Goal: Task Accomplishment & Management: Manage account settings

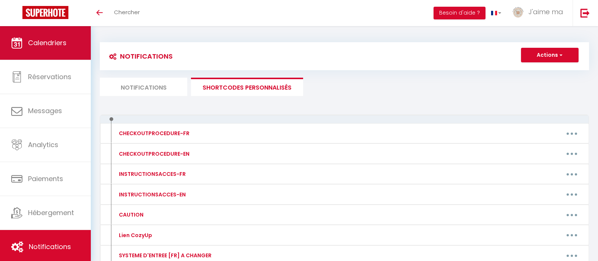
click at [42, 38] on span "Calendriers" at bounding box center [47, 42] width 38 height 9
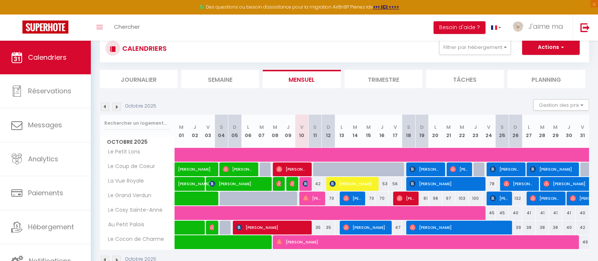
scroll to position [39, 0]
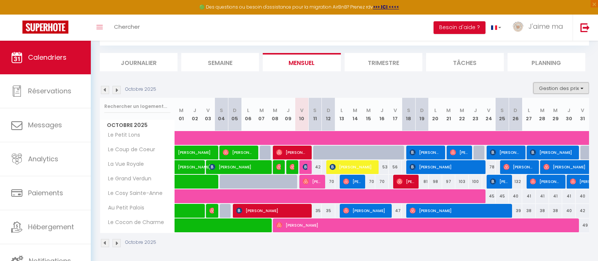
click at [568, 86] on button "Gestion des prix" at bounding box center [561, 88] width 56 height 11
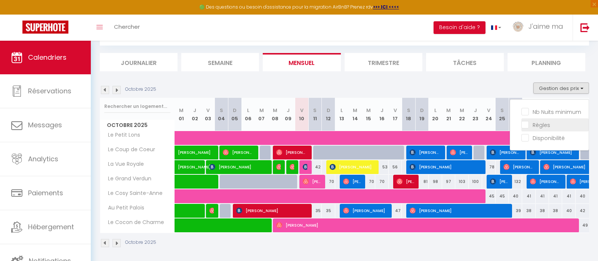
click at [543, 125] on input "Règles" at bounding box center [554, 124] width 67 height 7
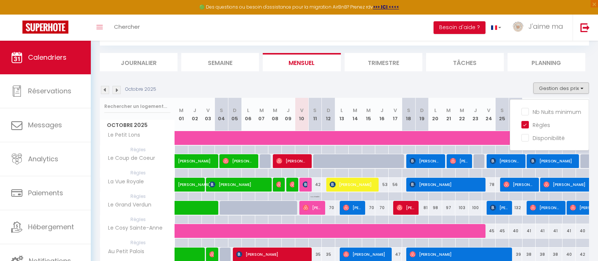
scroll to position [78, 0]
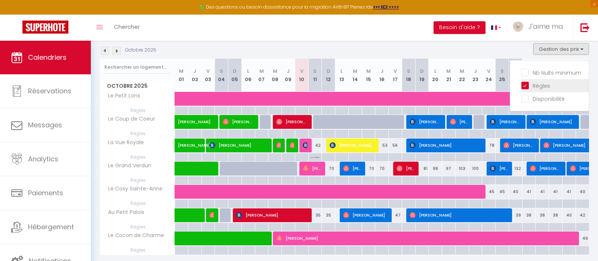
click at [528, 84] on input "Règles" at bounding box center [554, 84] width 67 height 7
checkbox input "false"
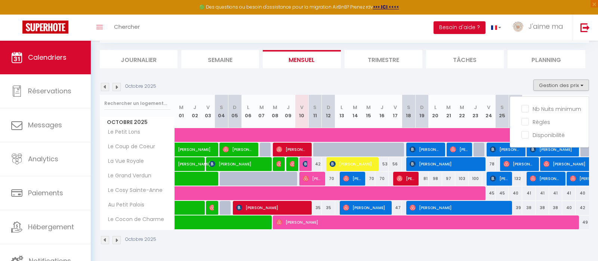
scroll to position [41, 0]
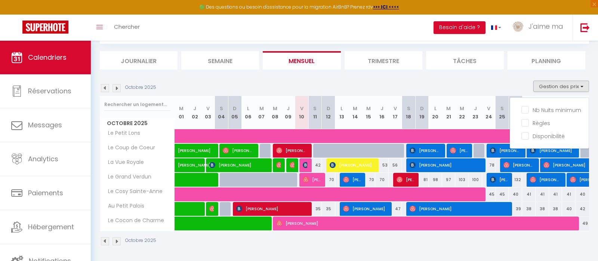
click at [512, 86] on div "Octobre 2025 Gestion des prix Nb Nuits minimum Règles Disponibilité" at bounding box center [344, 88] width 489 height 15
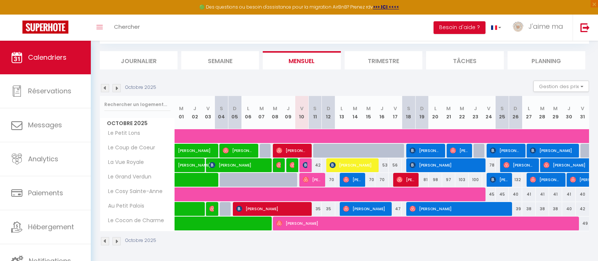
click at [357, 59] on li "Trimestre" at bounding box center [384, 60] width 78 height 18
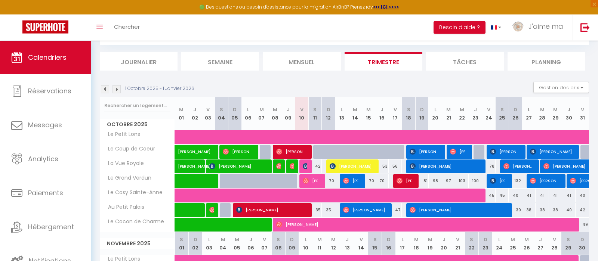
scroll to position [54, 0]
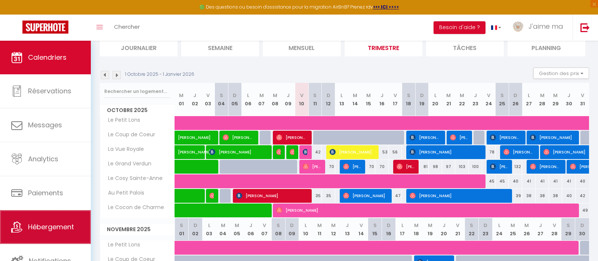
click at [57, 227] on span "Hébergement" at bounding box center [51, 226] width 46 height 9
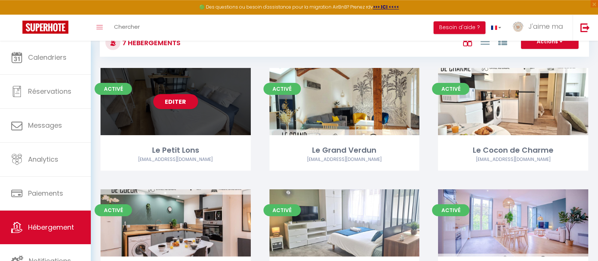
scroll to position [78, 0]
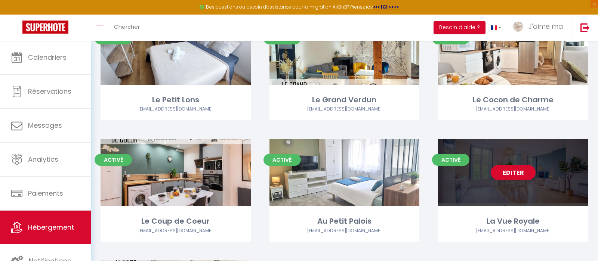
click at [518, 173] on link "Editer" at bounding box center [513, 172] width 45 height 15
click at [528, 172] on link "Editer" at bounding box center [513, 172] width 45 height 15
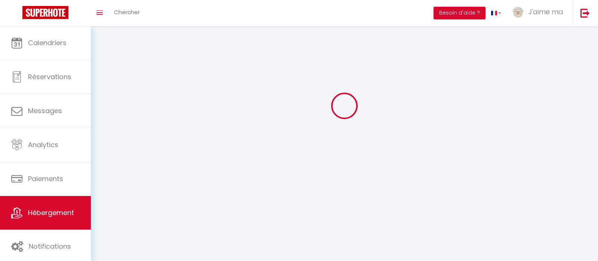
select select "1"
select select "28"
select select
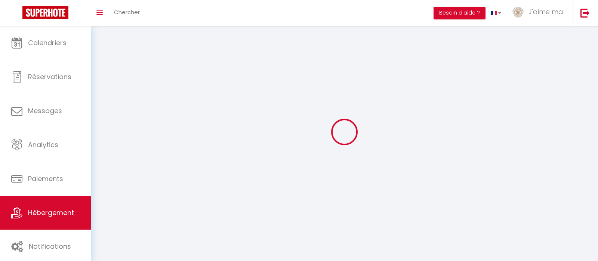
select select
checkbox input "false"
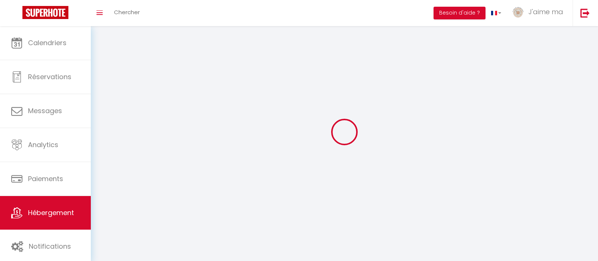
checkbox input "false"
select select
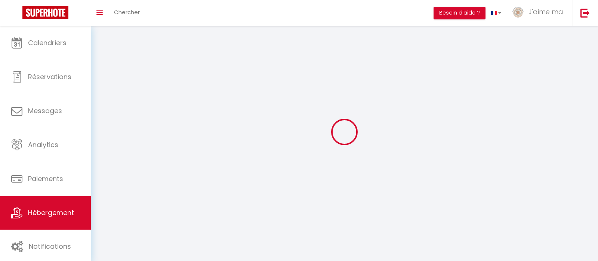
select select
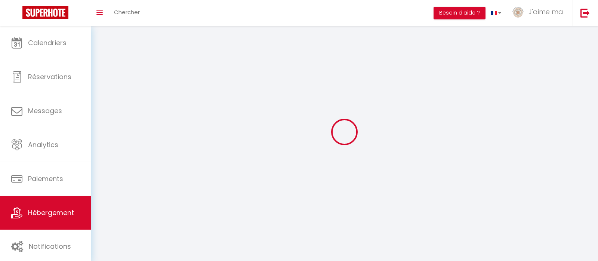
checkbox input "false"
select select
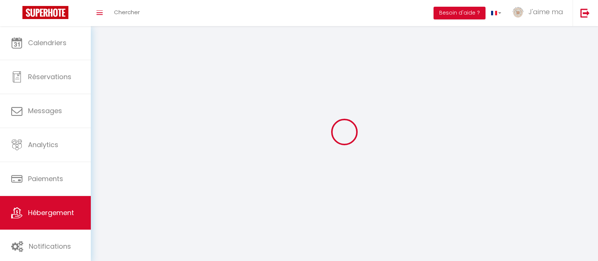
select select
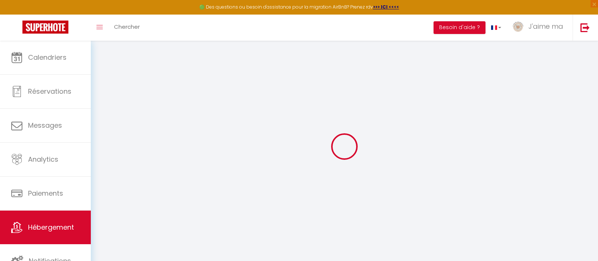
select select
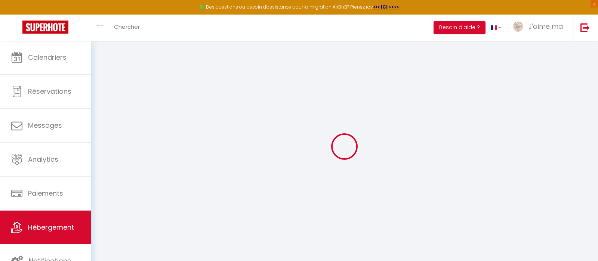
select select
checkbox input "false"
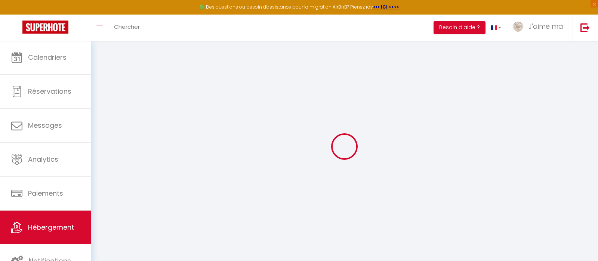
select select
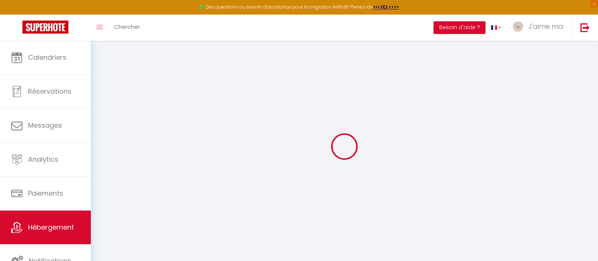
select select
checkbox input "false"
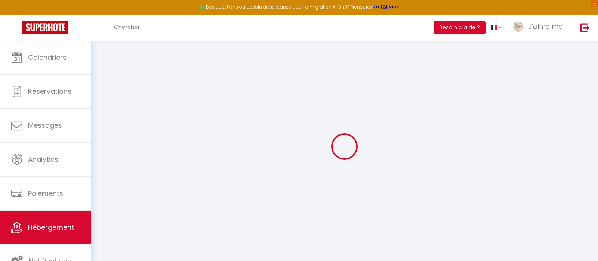
checkbox input "false"
select select
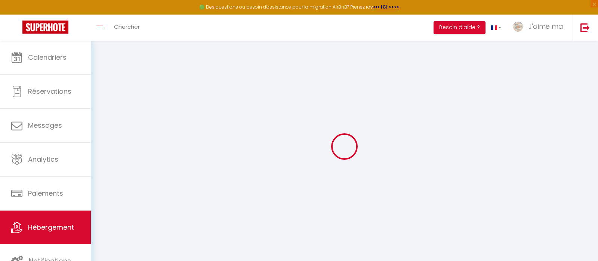
select select
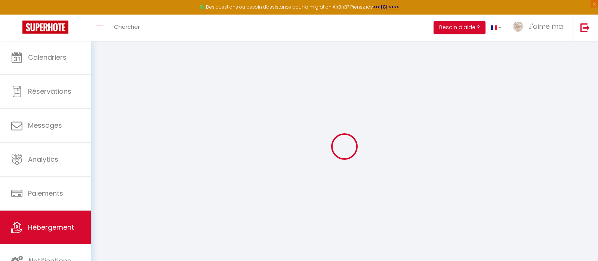
checkbox input "false"
select select
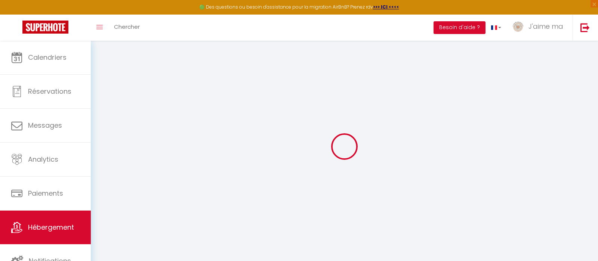
select select
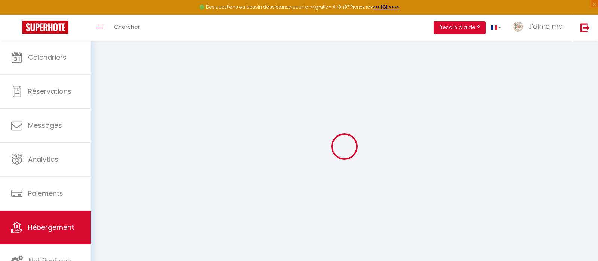
select select
checkbox input "false"
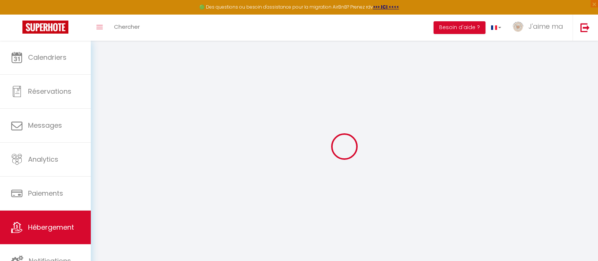
checkbox input "false"
select select
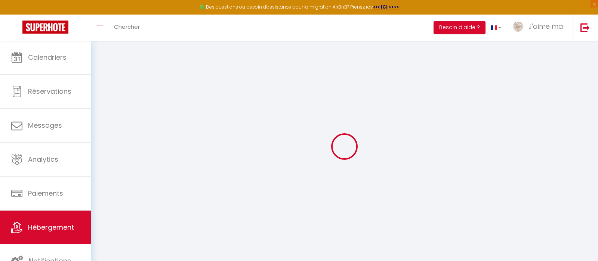
select select
checkbox input "false"
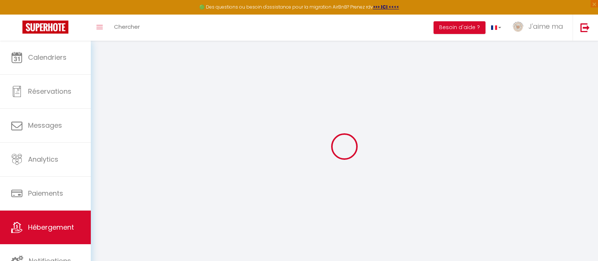
checkbox input "false"
select select
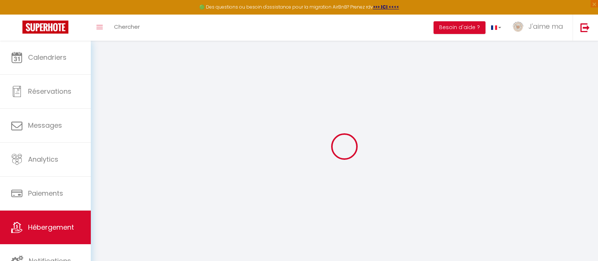
type input "La Vue Royale"
type input "[PERSON_NAME]"
type input "De Sarcilly"
type input "[STREET_ADDRESS]"
type input "64000"
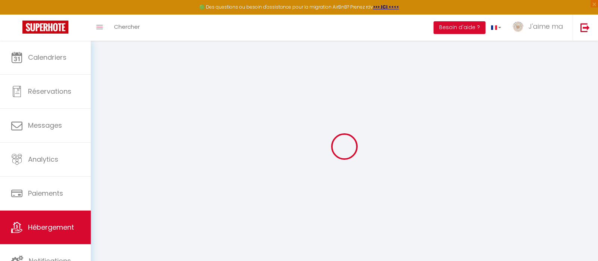
type input "Pau"
type input "40"
type input "8"
type input "35"
type input "4.2"
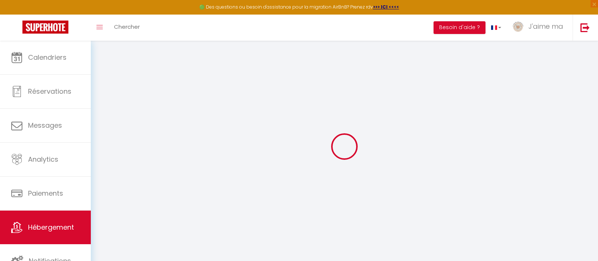
type input "200"
select select
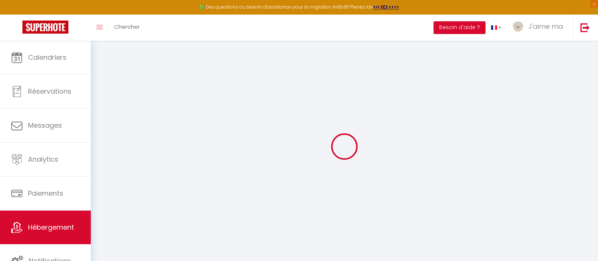
select select
type input "13 place Gramont"
type input "64000"
type input "Pau"
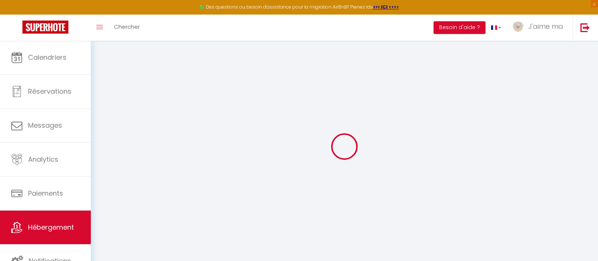
type input "[EMAIL_ADDRESS][DOMAIN_NAME]"
select select "11650"
checkbox input "false"
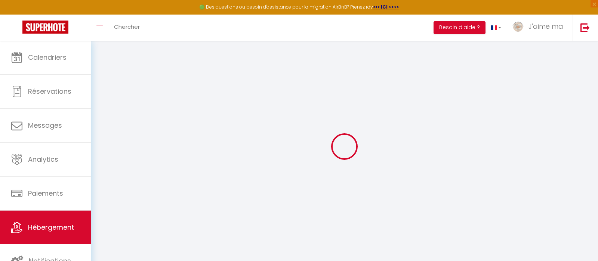
checkbox input "false"
type input "17"
type input "35"
type input "0"
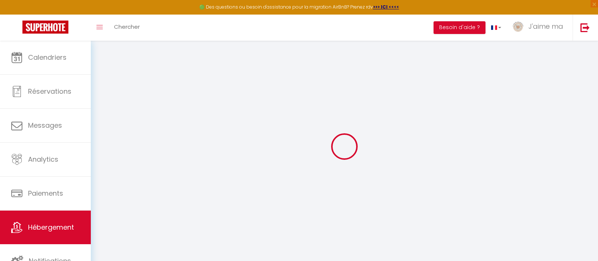
type input "0"
select select "16:00"
select select "23:45"
select select "10:00"
select select "30"
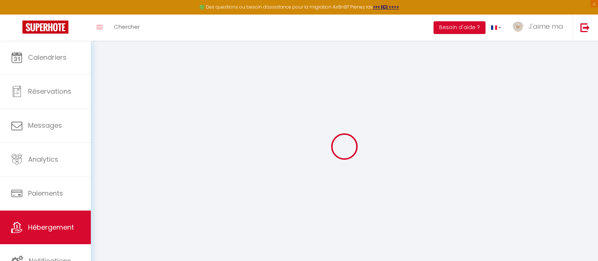
select select "30"
select select "12:00"
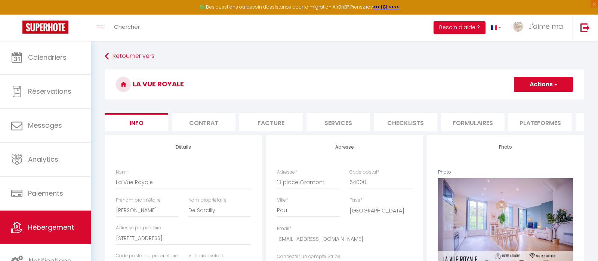
type input "4.2"
checkbox input "false"
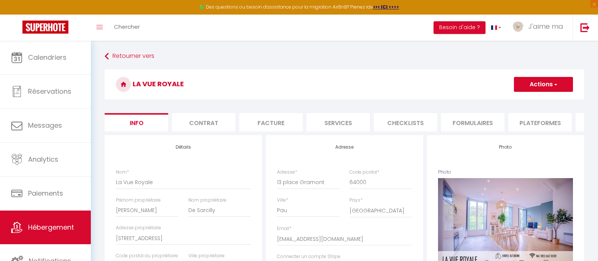
click at [420, 123] on li "Checklists" at bounding box center [406, 122] width 64 height 18
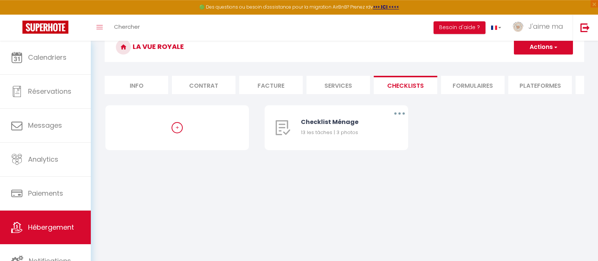
scroll to position [41, 0]
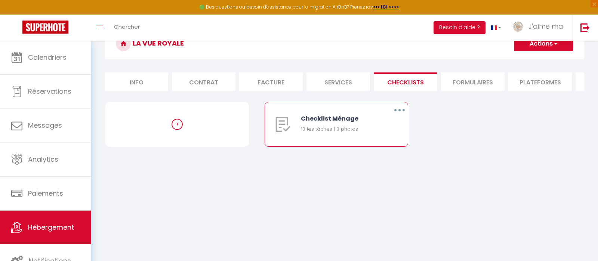
click at [319, 124] on div "Checklist Ménage 13 les tâches | 3 photos" at bounding box center [340, 124] width 78 height 44
click at [401, 107] on button "button" at bounding box center [399, 110] width 21 height 12
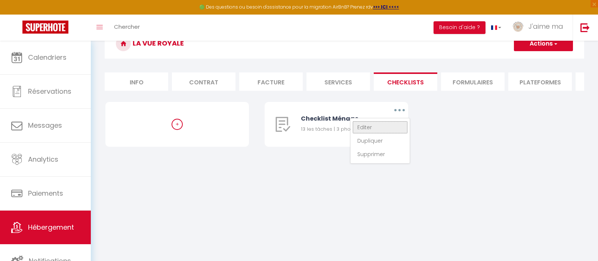
drag, startPoint x: 383, startPoint y: 128, endPoint x: 420, endPoint y: 185, distance: 67.4
click at [383, 128] on link "Editer" at bounding box center [379, 127] width 55 height 13
type input "Checklist Ménage"
type input "Points particuliers pour le ménage"
select select
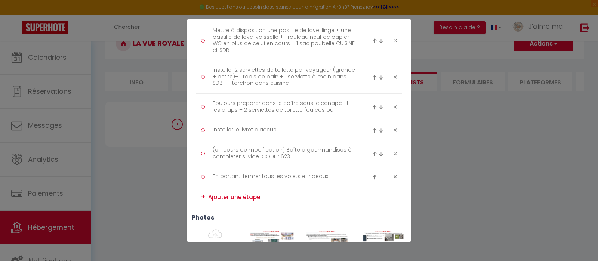
scroll to position [371, 0]
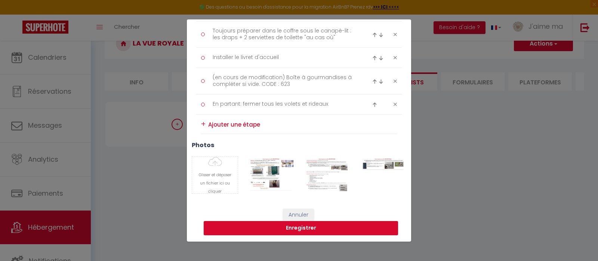
click at [136, 186] on div "Liste de checklist × Titre * Checklist Ménage Description * Points particuliers…" at bounding box center [299, 130] width 598 height 261
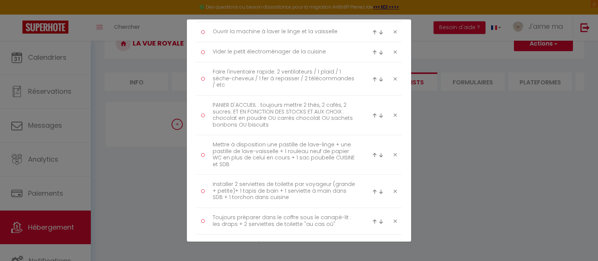
scroll to position [0, 0]
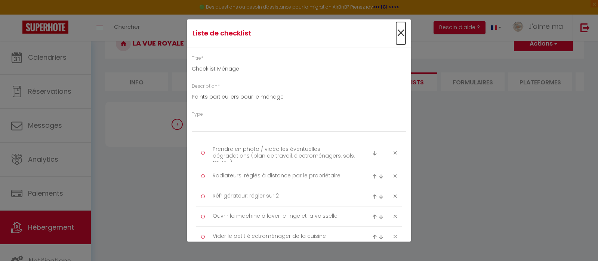
click at [401, 34] on span "×" at bounding box center [400, 33] width 9 height 22
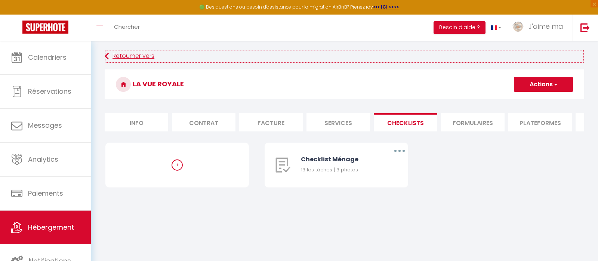
click at [130, 59] on link "Retourner vers" at bounding box center [344, 56] width 479 height 13
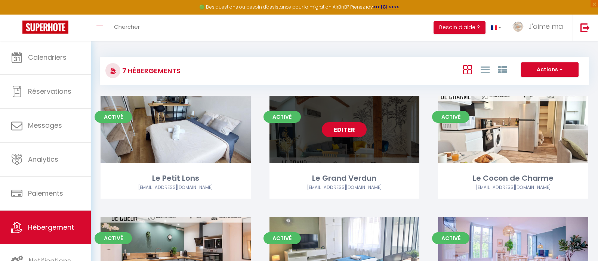
click at [352, 132] on link "Editer" at bounding box center [344, 129] width 45 height 15
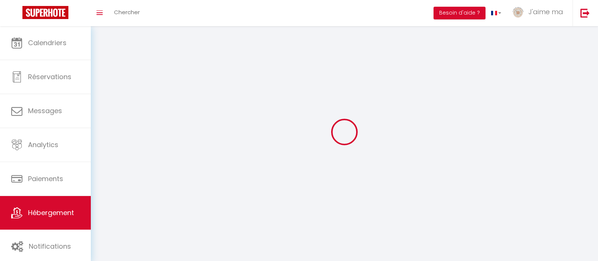
select select "1"
select select
select select "28"
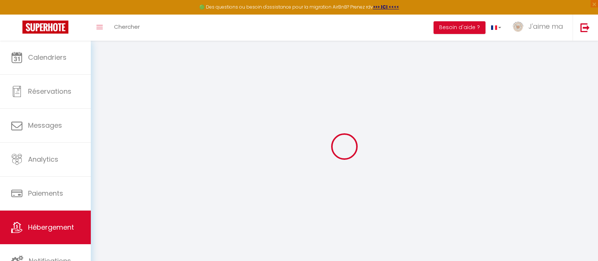
select select
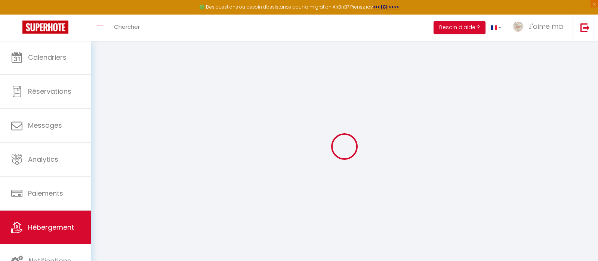
select select
checkbox input "false"
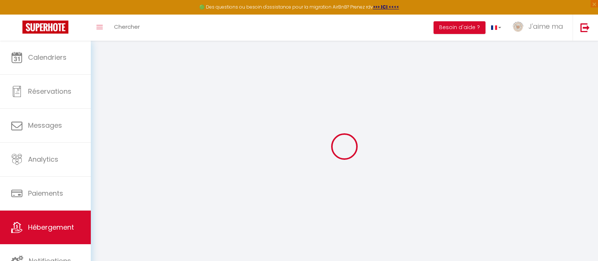
select select
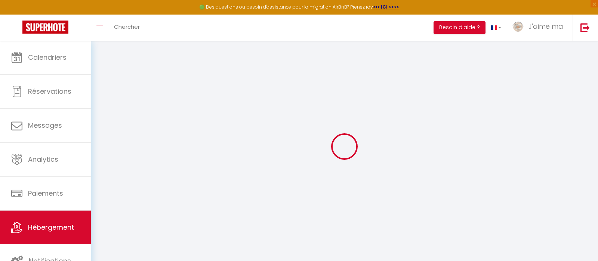
select select
checkbox input "false"
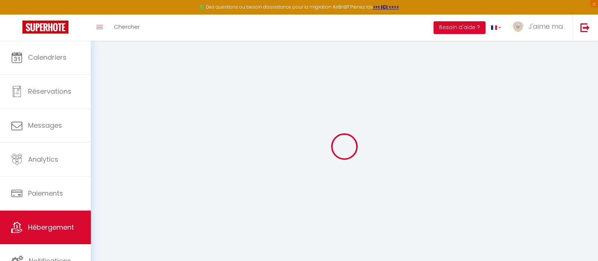
checkbox input "false"
select select
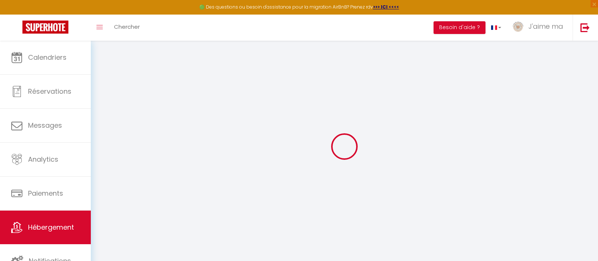
select select
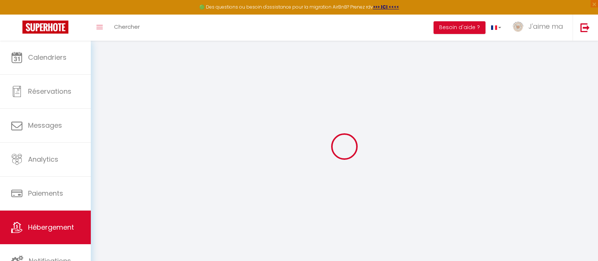
checkbox input "false"
select select
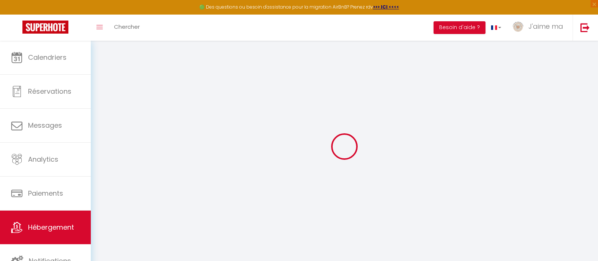
select select
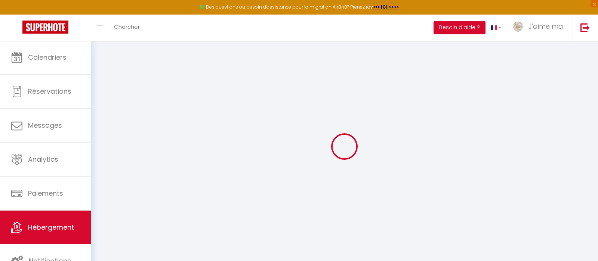
select select
checkbox input "false"
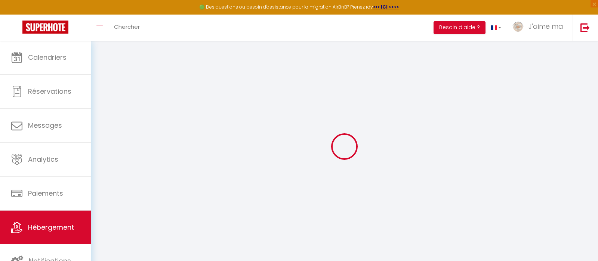
checkbox input "false"
select select
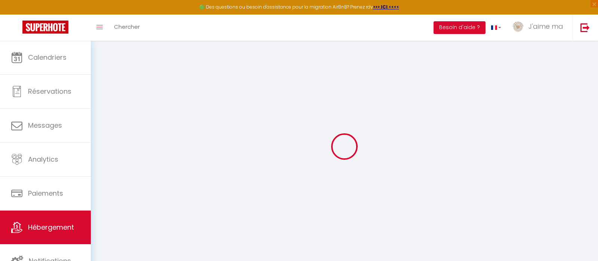
select select
checkbox input "false"
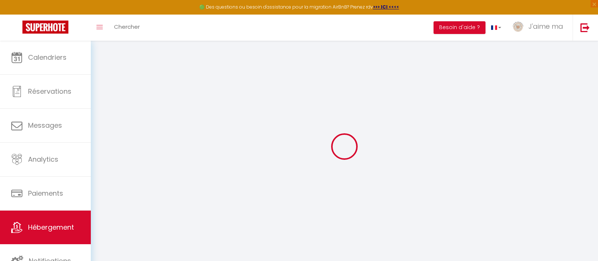
checkbox input "false"
select select
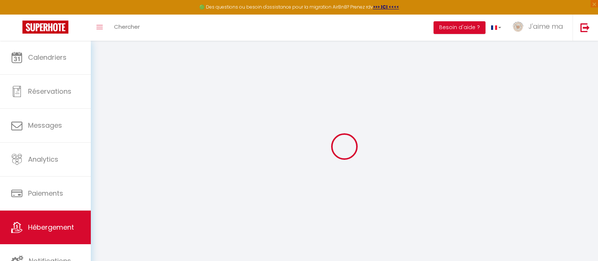
select select
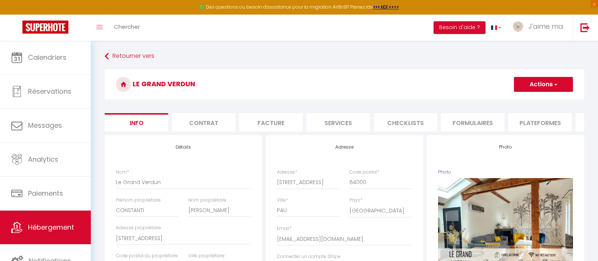
click at [388, 124] on li "Checklists" at bounding box center [406, 122] width 64 height 18
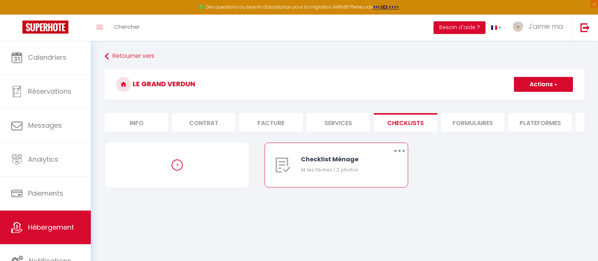
scroll to position [41, 0]
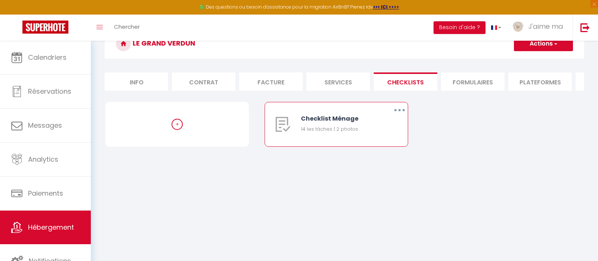
click at [399, 110] on icon "button" at bounding box center [399, 110] width 2 height 2
click at [374, 129] on link "Editer" at bounding box center [379, 127] width 55 height 13
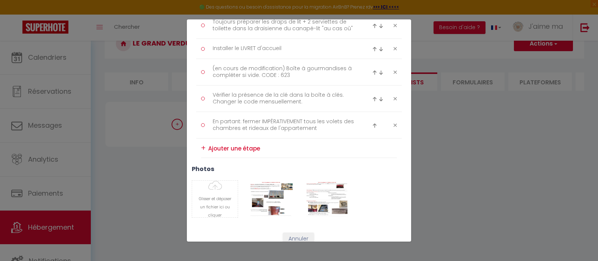
scroll to position [398, 0]
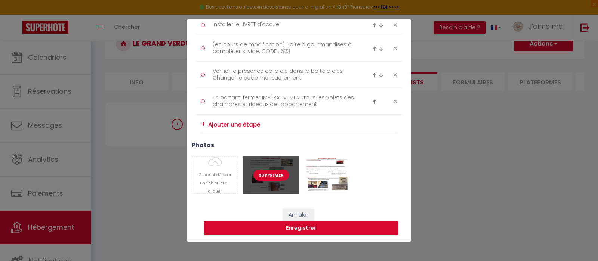
click at [278, 172] on button "Supprimer" at bounding box center [271, 175] width 36 height 11
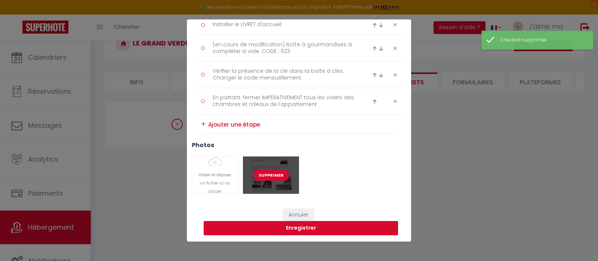
click at [278, 172] on button "Supprimer" at bounding box center [271, 175] width 36 height 11
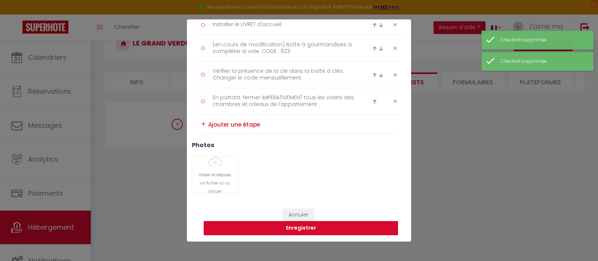
click at [309, 225] on button "Enregistrer" at bounding box center [301, 228] width 194 height 14
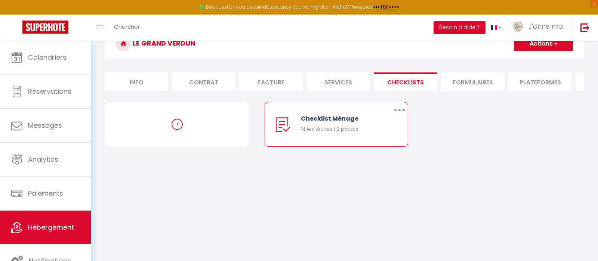
click at [400, 107] on button "button" at bounding box center [399, 110] width 21 height 12
click at [377, 126] on link "Editer" at bounding box center [379, 127] width 55 height 13
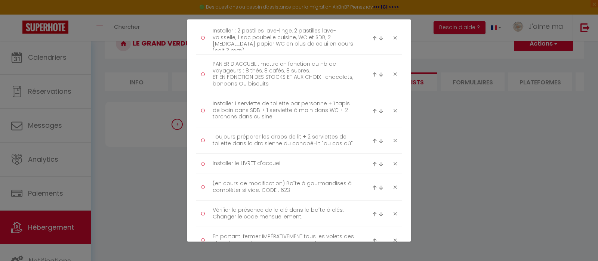
scroll to position [262, 0]
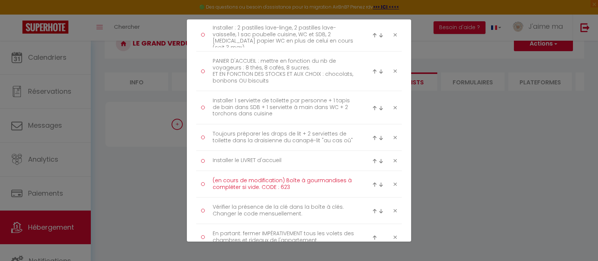
click at [281, 182] on textarea "(en cours de modification) Boîte à gourmandises à compléter si vide. CODE : 623" at bounding box center [283, 184] width 153 height 19
drag, startPoint x: 284, startPoint y: 179, endPoint x: 206, endPoint y: 179, distance: 78.1
click at [207, 179] on textarea "(en cours de modification) Boîte à gourmandises à compléter si vide. CODE : 623" at bounding box center [283, 184] width 153 height 19
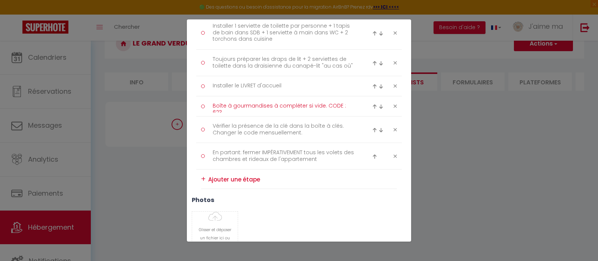
scroll to position [374, 0]
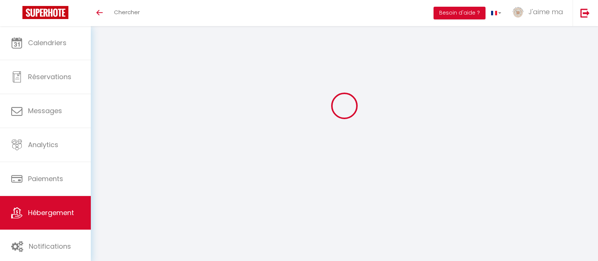
scroll to position [26, 0]
select select
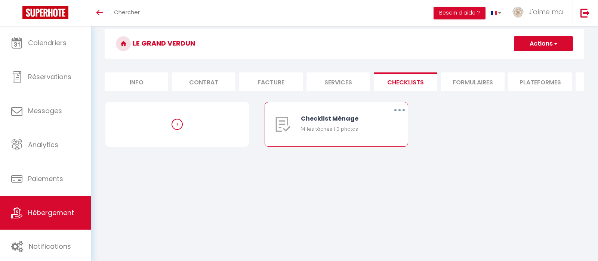
click at [397, 112] on button "button" at bounding box center [399, 110] width 21 height 12
click at [391, 127] on link "Editer" at bounding box center [379, 127] width 55 height 13
type input "Checklist Ménage"
type input "Points particuliers pour le ménage"
select select "1"
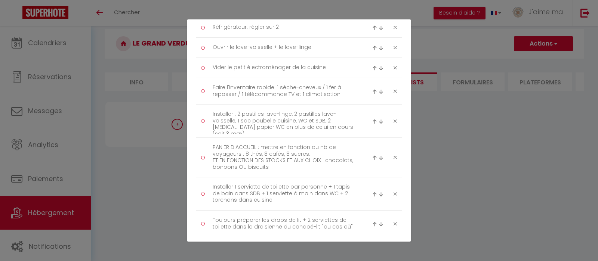
scroll to position [325, 0]
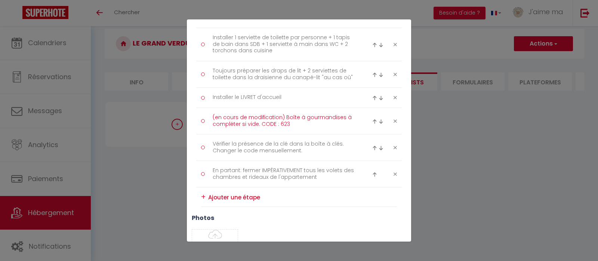
click at [284, 122] on textarea "(en cours de modification) Boîte à gourmandises à compléter si vide. CODE : 623" at bounding box center [283, 121] width 153 height 19
drag, startPoint x: 284, startPoint y: 117, endPoint x: 207, endPoint y: 118, distance: 76.2
click at [207, 118] on textarea "(en cours de modification) Boîte à gourmandises à compléter si vide. CODE : 623" at bounding box center [283, 121] width 153 height 19
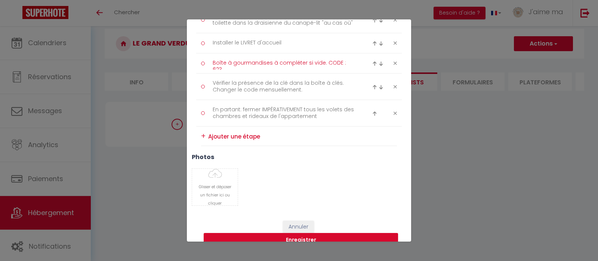
scroll to position [391, 0]
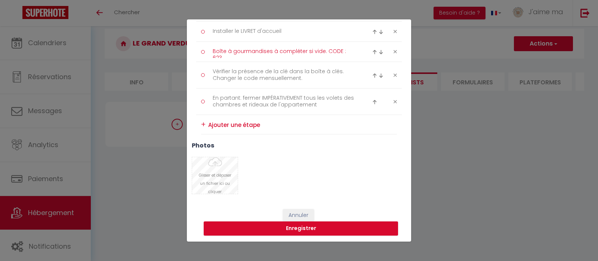
type textarea "Boîte à gourmandises à compléter si vide. CODE : 623"
click at [218, 176] on input "Photo" at bounding box center [215, 175] width 46 height 37
type input "C:\fakepath\Infos logement LE GRAND VERDUN_001.jpg"
click at [213, 175] on input "Photo" at bounding box center [215, 175] width 46 height 37
type input "C:\fakepath\Infos logement LE GRAND VERDUN_002.jpg"
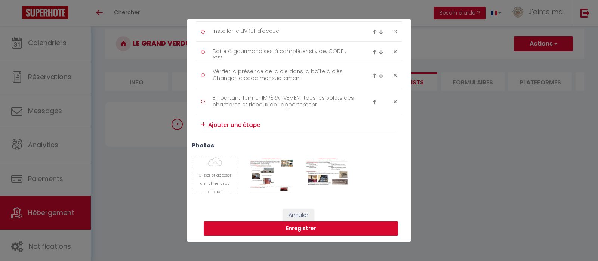
click at [319, 229] on button "Enregistrer" at bounding box center [301, 229] width 194 height 14
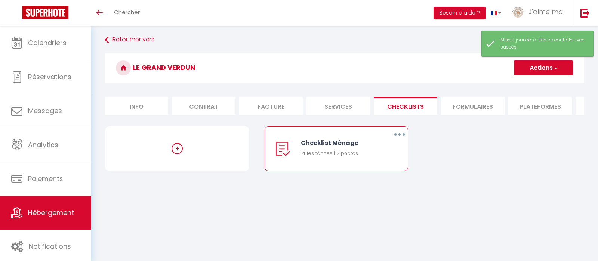
scroll to position [0, 0]
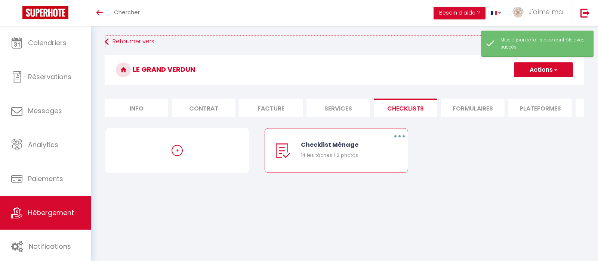
click at [139, 40] on link "Retourner vers" at bounding box center [344, 41] width 479 height 13
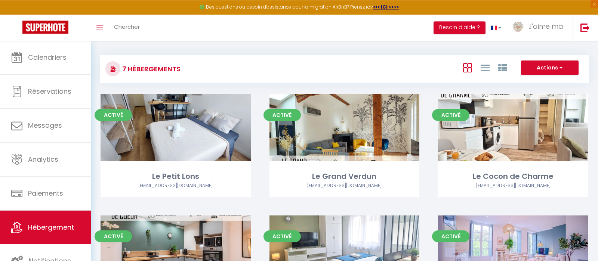
scroll to position [118, 0]
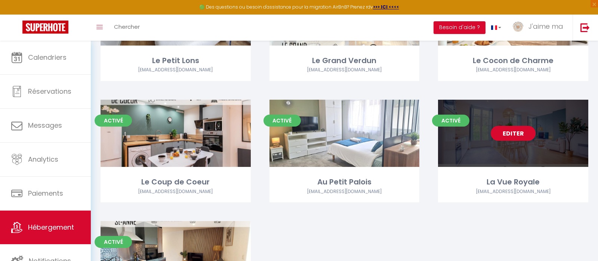
click at [520, 134] on link "Editer" at bounding box center [513, 133] width 45 height 15
click at [515, 134] on link "Editer" at bounding box center [513, 133] width 45 height 15
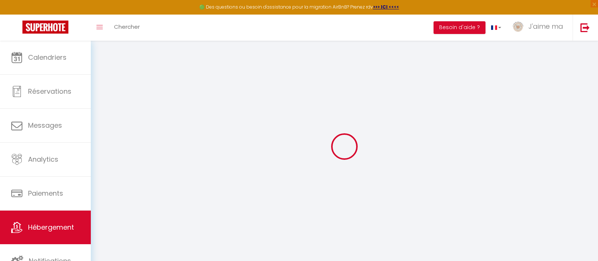
select select
select select "16:00"
select select "23:45"
select select "10:00"
select select "30"
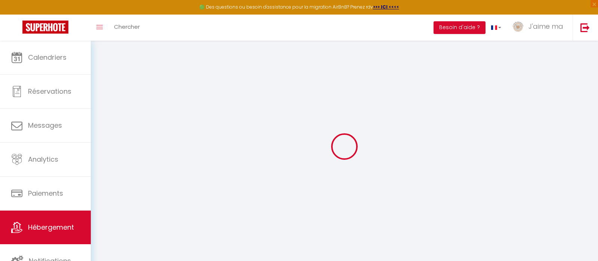
select select "30"
select select "12:00"
select select
type input "4.2"
checkbox input "false"
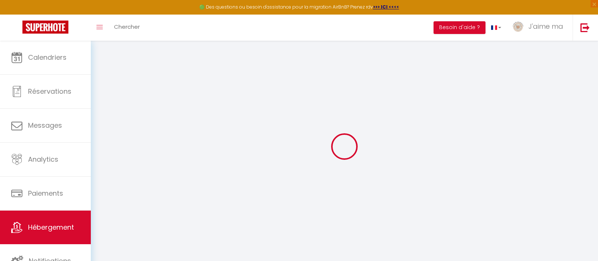
checkbox input "false"
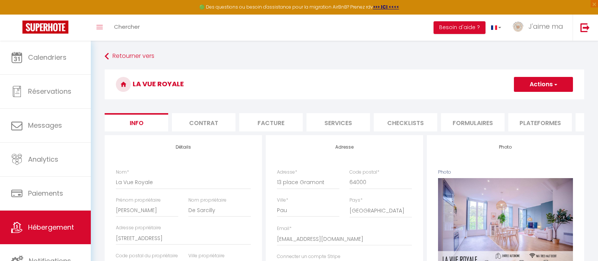
click at [401, 121] on li "Checklists" at bounding box center [406, 122] width 64 height 18
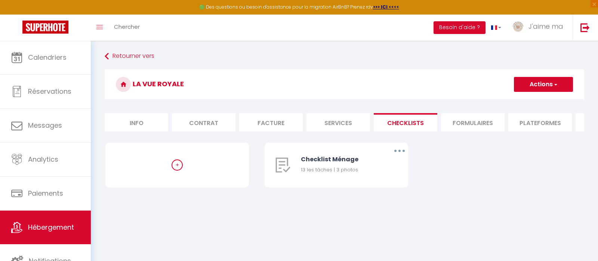
select select
click at [400, 149] on button "button" at bounding box center [399, 151] width 21 height 12
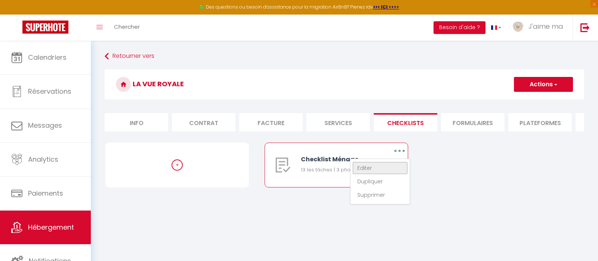
click at [381, 169] on link "Editer" at bounding box center [379, 168] width 55 height 13
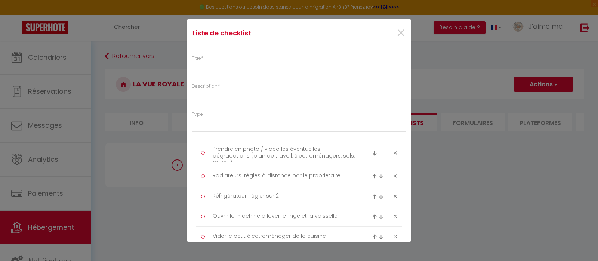
type input "Checklist Ménage"
type input "Points particuliers pour le ménage"
select select
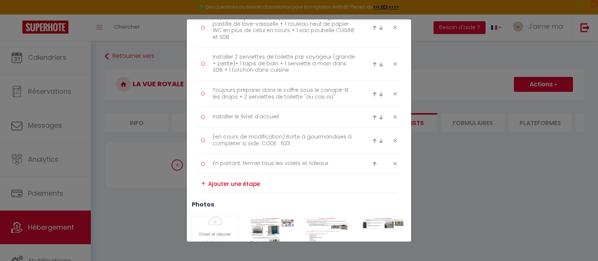
scroll to position [325, 0]
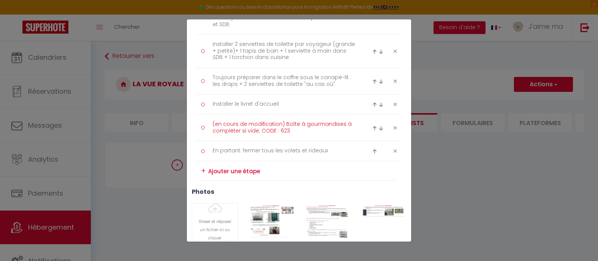
drag, startPoint x: 285, startPoint y: 124, endPoint x: 203, endPoint y: 122, distance: 82.6
click at [207, 122] on textarea "(en cours de modification) Boîte à gourmandises à compléter si vide. CODE : 623" at bounding box center [283, 127] width 153 height 19
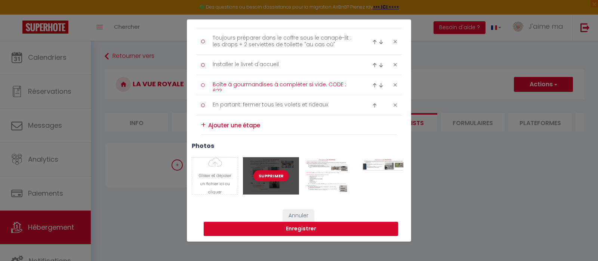
scroll to position [365, 0]
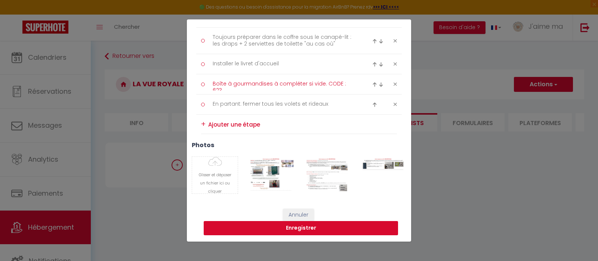
type textarea "Boîte à gourmandises à compléter si vide. CODE : 623"
click at [287, 223] on button "Enregistrer" at bounding box center [301, 228] width 194 height 14
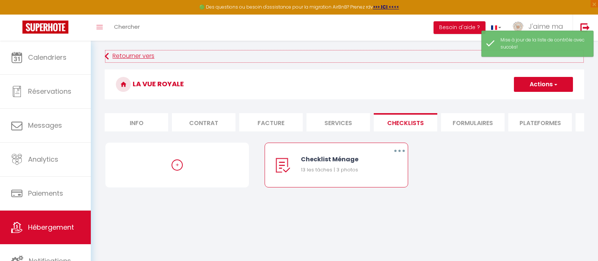
click at [130, 56] on link "Retourner vers" at bounding box center [344, 56] width 479 height 13
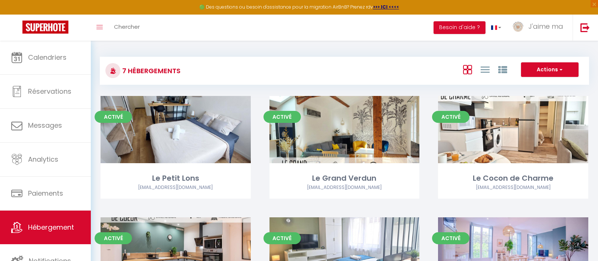
scroll to position [157, 0]
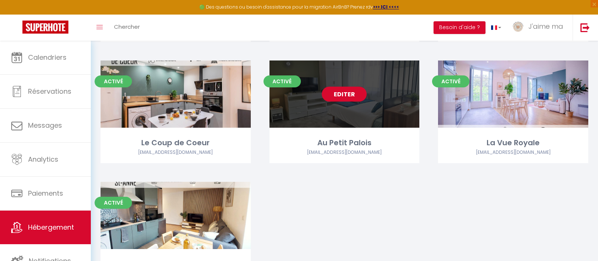
click at [334, 96] on link "Editer" at bounding box center [344, 94] width 45 height 15
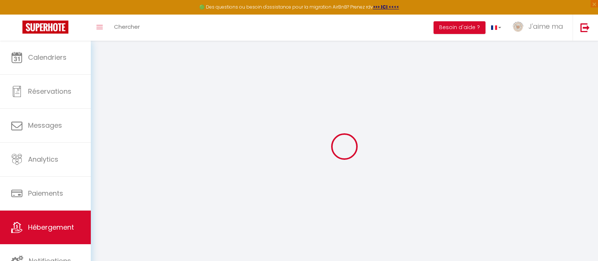
select select
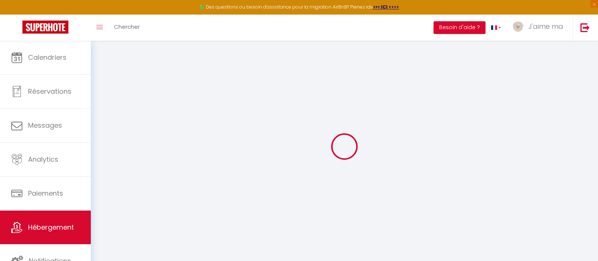
select select
checkbox input "false"
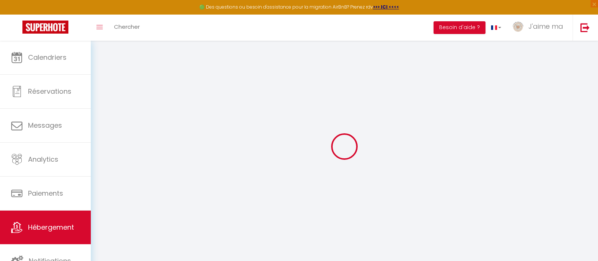
select select
type input "Au Petit Palois"
type input "Alexandre"
type input "JOLY"
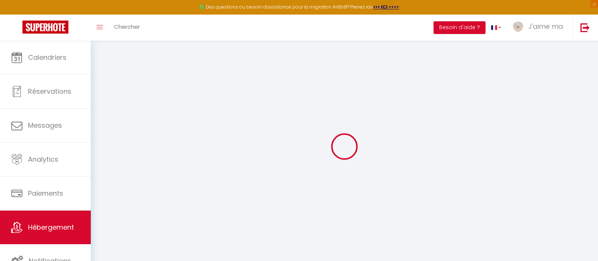
type input "7, Rue Fossie"
type input "64000"
type input "PAU"
select select "2"
select select "0"
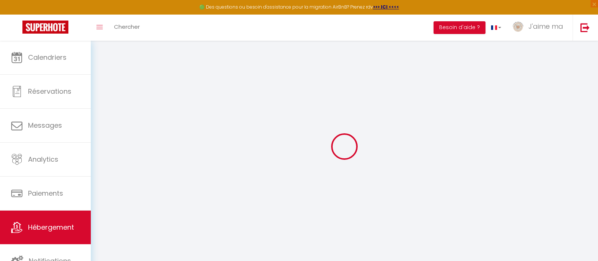
type input "38"
type input "28"
type input "4.00"
type input "200"
select select
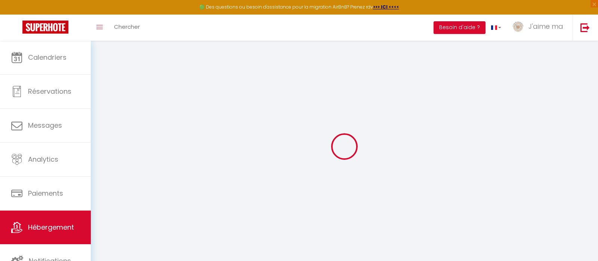
select select
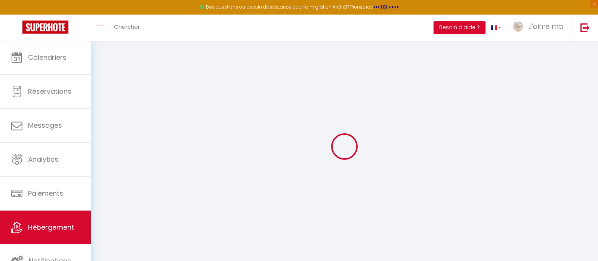
type input "7, Rue Fossié"
type input "64000"
type input "PAU"
type input "[EMAIL_ADDRESS][DOMAIN_NAME]"
select select "16115"
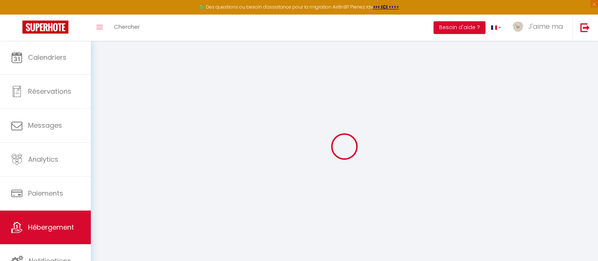
checkbox input "false"
type input "35"
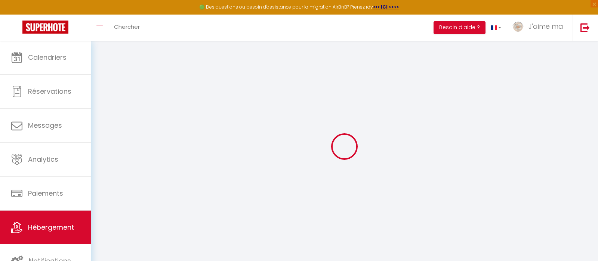
type input "0"
select select "33238"
select select
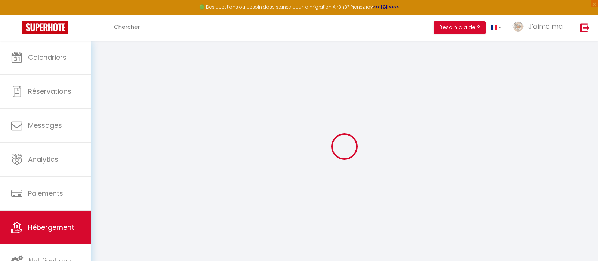
select select
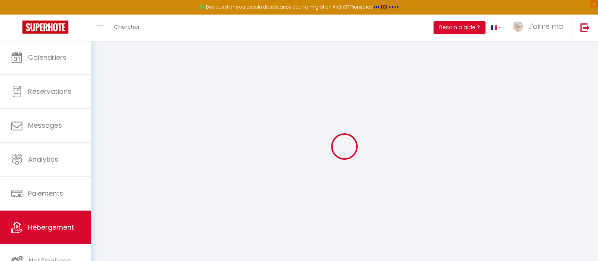
checkbox input "false"
select select
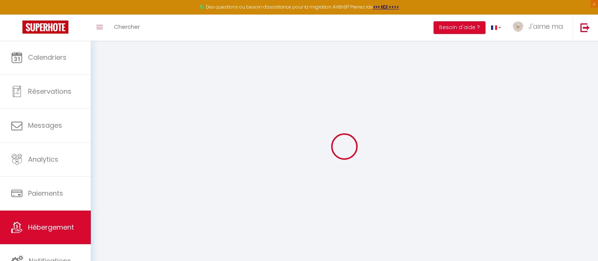
select select
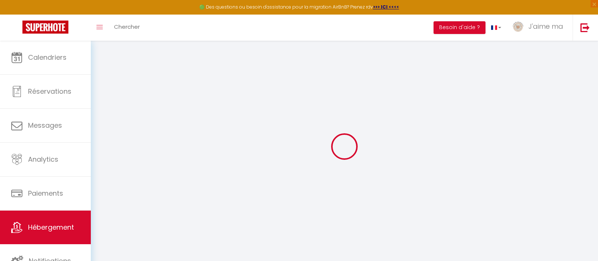
checkbox input "false"
select select
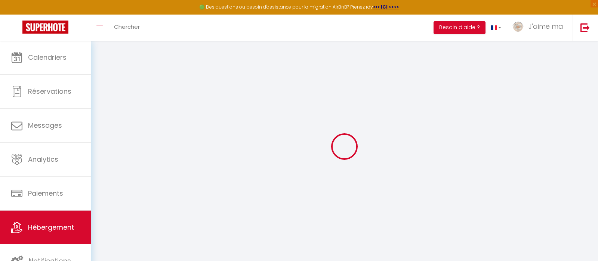
select select
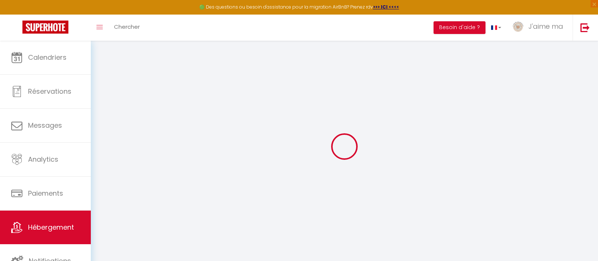
checkbox input "false"
select select
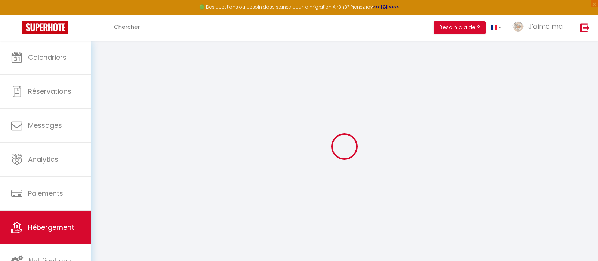
checkbox input "false"
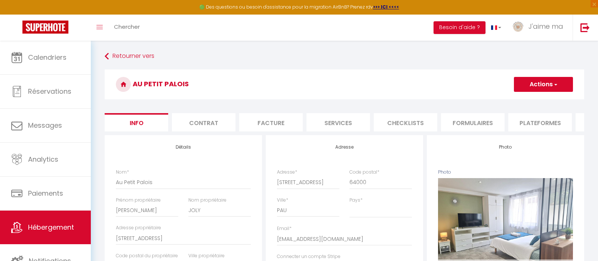
click at [422, 121] on li "Checklists" at bounding box center [406, 122] width 64 height 18
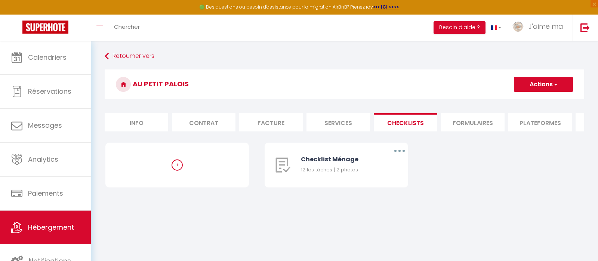
select select
click at [401, 150] on button "button" at bounding box center [399, 151] width 21 height 12
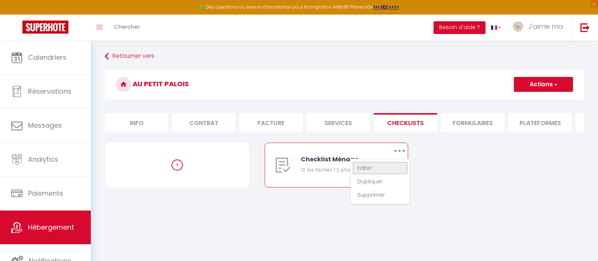
click at [392, 164] on link "Editer" at bounding box center [379, 168] width 55 height 13
type input "Checklist Ménage"
type input "Points particuliers pour le ménage"
select select
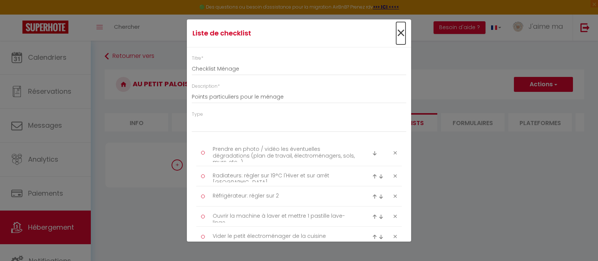
drag, startPoint x: 403, startPoint y: 33, endPoint x: 394, endPoint y: 32, distance: 8.7
click at [402, 33] on span "×" at bounding box center [400, 33] width 9 height 22
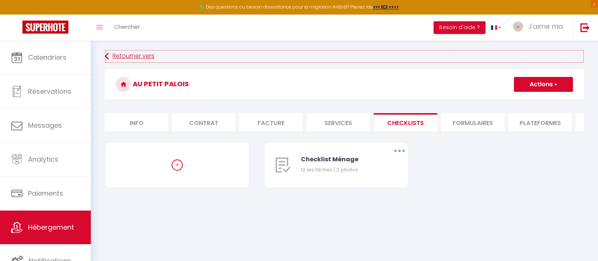
click at [146, 56] on link "Retourner vers" at bounding box center [344, 56] width 479 height 13
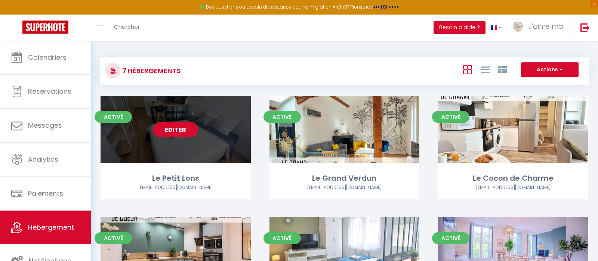
click at [187, 127] on link "Editer" at bounding box center [175, 129] width 45 height 15
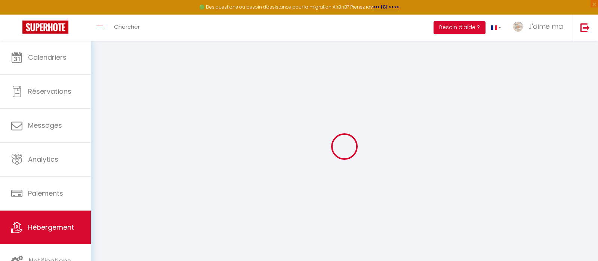
select select
select select "16:00"
select select "23:45"
select select "10:00"
select select "30"
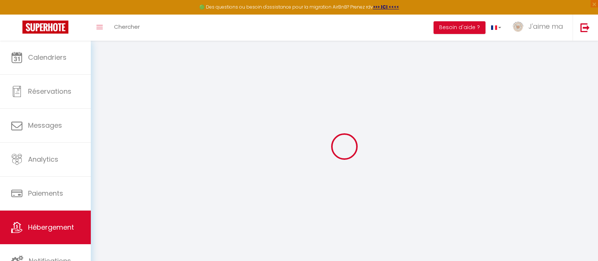
select select "30"
select select "12:00"
select select
type input "2.4"
checkbox input "false"
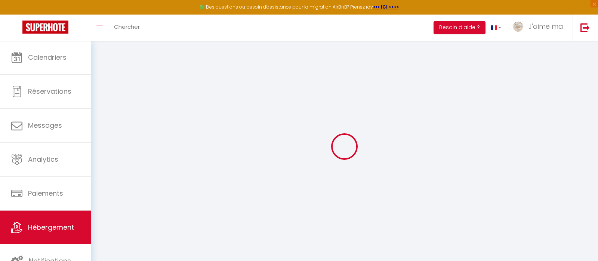
checkbox input "false"
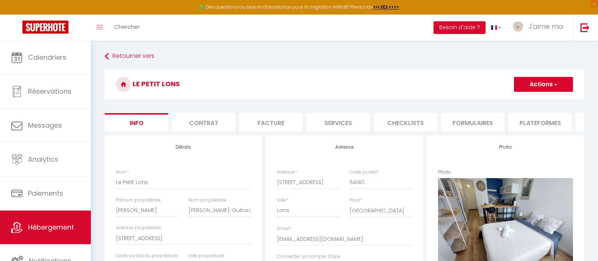
click at [402, 119] on li "Checklists" at bounding box center [406, 122] width 64 height 18
select select
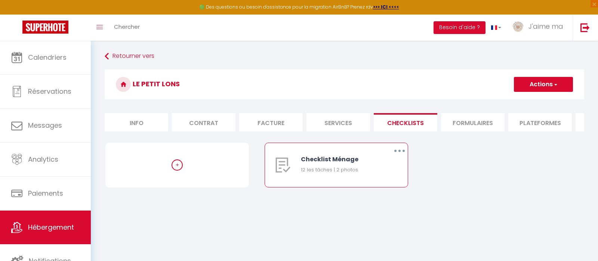
click at [399, 151] on icon "button" at bounding box center [399, 151] width 2 height 2
click at [386, 167] on link "Editer" at bounding box center [379, 168] width 55 height 13
type input "Checklist Ménage"
type input "Points particuliers pour le ménage"
select select
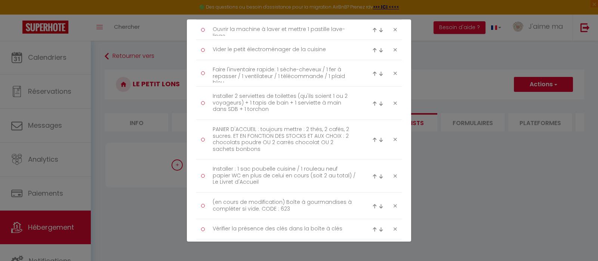
scroll to position [224, 0]
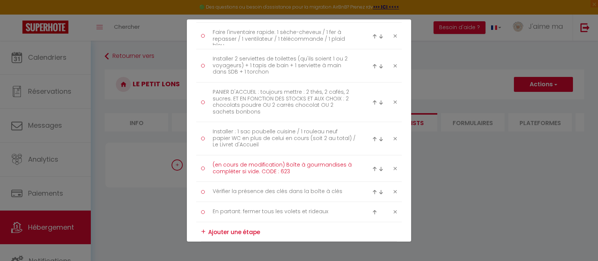
drag, startPoint x: 284, startPoint y: 164, endPoint x: 209, endPoint y: 163, distance: 75.5
click at [209, 163] on textarea "(en cours de modification) Boîte à gourmandises à compléter si vide. CODE : 623" at bounding box center [283, 168] width 153 height 19
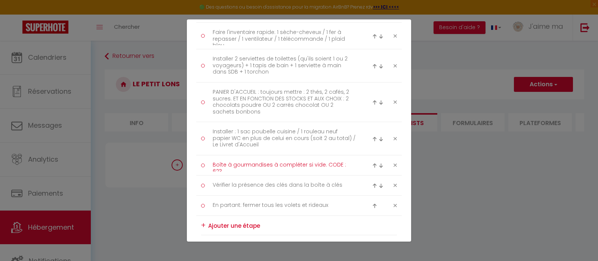
drag, startPoint x: 352, startPoint y: 164, endPoint x: 212, endPoint y: 163, distance: 139.8
click at [212, 163] on textarea "Boîte à gourmandises à compléter si vide. CODE : 623" at bounding box center [283, 165] width 153 height 12
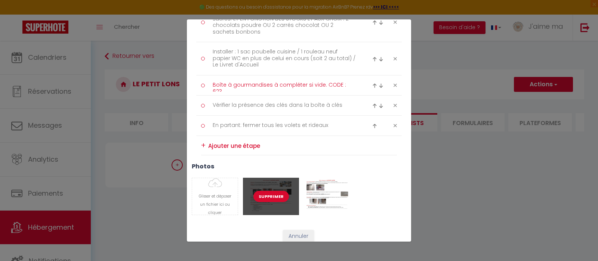
scroll to position [326, 0]
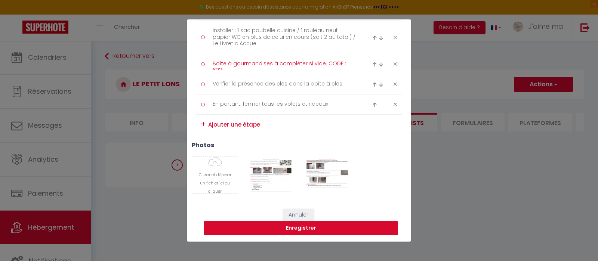
type textarea "Boîte à gourmandises à compléter si vide. CODE : 623"
click at [285, 226] on button "Enregistrer" at bounding box center [301, 228] width 194 height 14
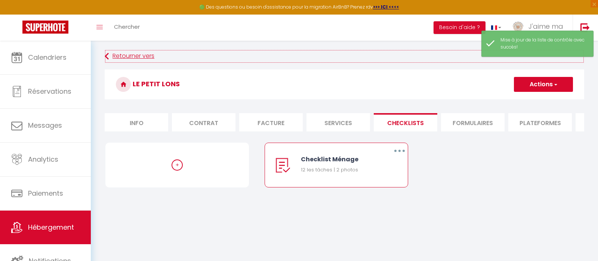
click at [141, 56] on link "Retourner vers" at bounding box center [344, 56] width 479 height 13
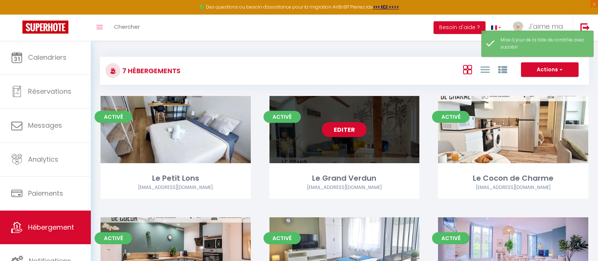
scroll to position [118, 0]
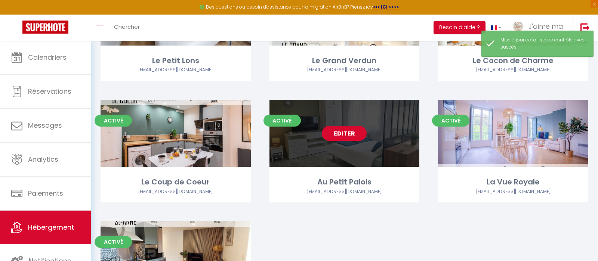
click at [333, 139] on link "Editer" at bounding box center [344, 133] width 45 height 15
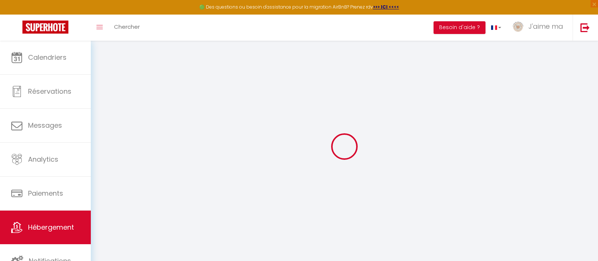
select select
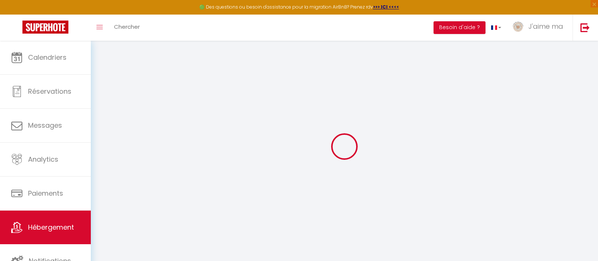
select select
checkbox input "false"
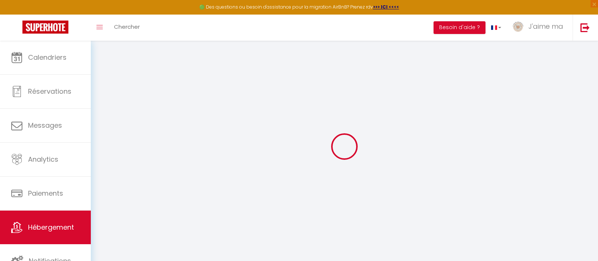
select select
type input "Au Petit Palois"
type input "Alexandre"
type input "JOLY"
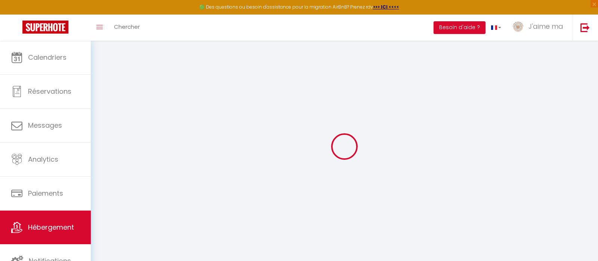
type input "7, Rue Fossie"
type input "64000"
type input "PAU"
select select "2"
select select "0"
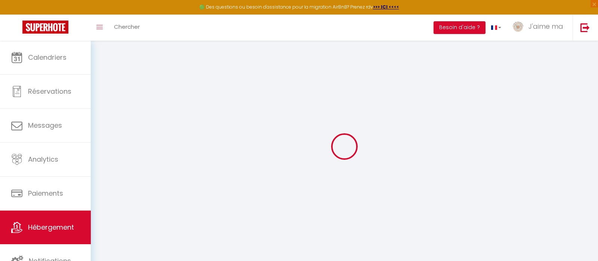
type input "38"
type input "28"
type input "4.00"
type input "200"
select select
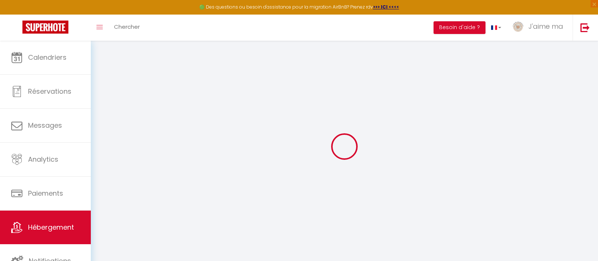
select select
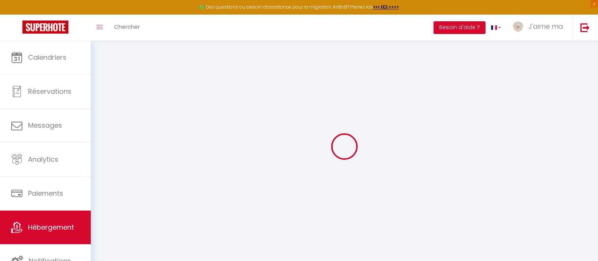
type input "7, Rue Fossié"
type input "64000"
type input "PAU"
type input "[EMAIL_ADDRESS][DOMAIN_NAME]"
select select "16115"
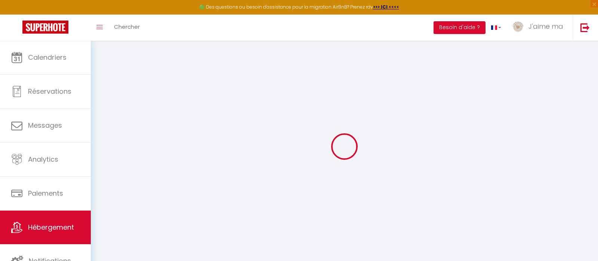
checkbox input "false"
type input "35"
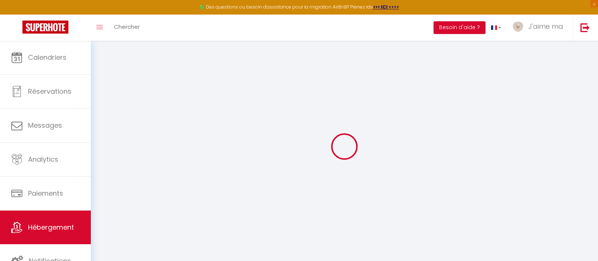
type input "0"
select select "33238"
select select
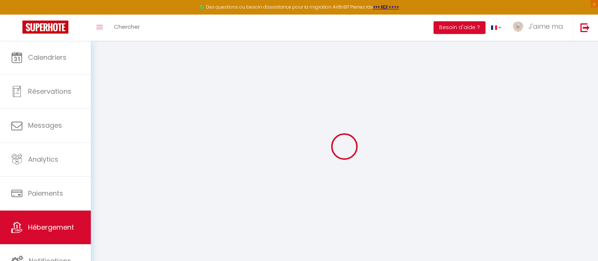
select select
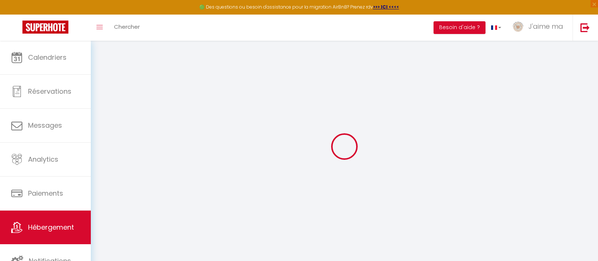
checkbox input "false"
select select
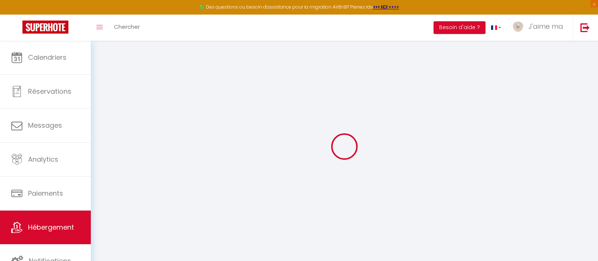
select select
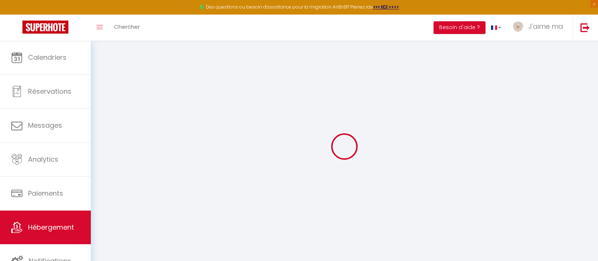
checkbox input "false"
select select
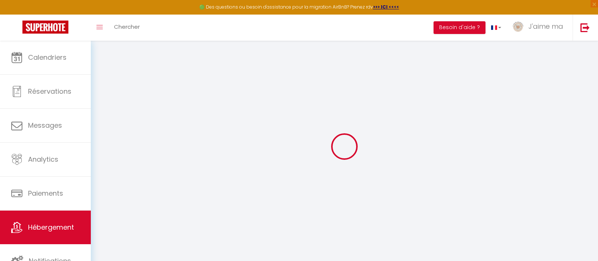
select select
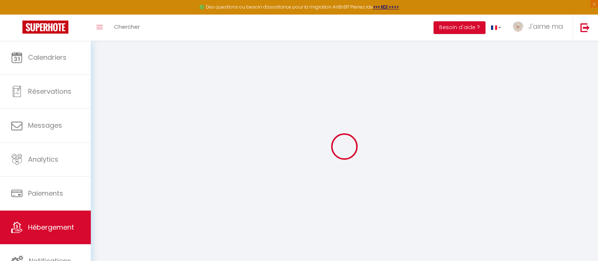
checkbox input "false"
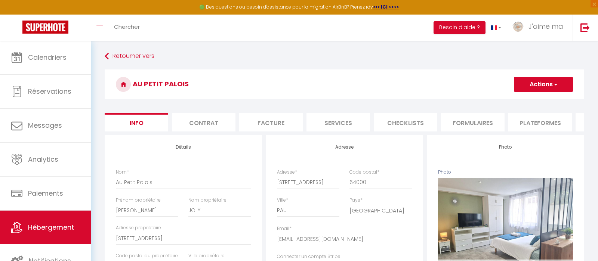
drag, startPoint x: 417, startPoint y: 124, endPoint x: 411, endPoint y: 126, distance: 7.1
click at [416, 124] on li "Checklists" at bounding box center [406, 122] width 64 height 18
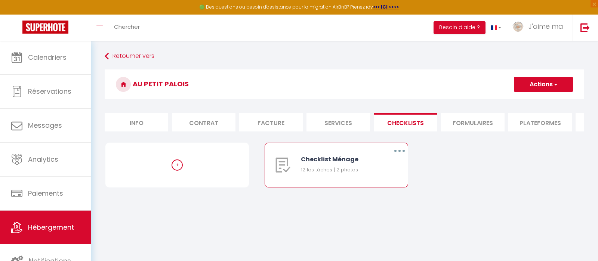
click at [400, 151] on icon "button" at bounding box center [399, 151] width 2 height 2
click at [384, 163] on link "Editer" at bounding box center [379, 168] width 55 height 13
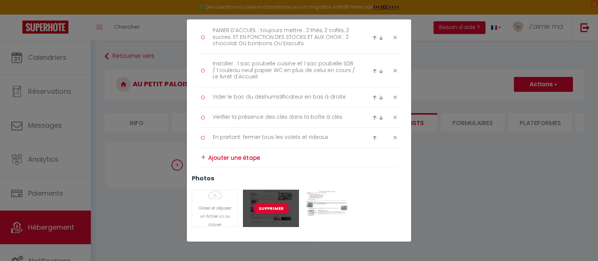
scroll to position [312, 0]
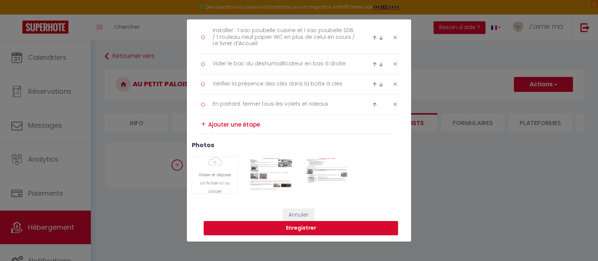
click at [236, 128] on textarea at bounding box center [302, 124] width 189 height 11
paste textarea "Boîte à gourmandises à compléter si vide. CODE : 623"
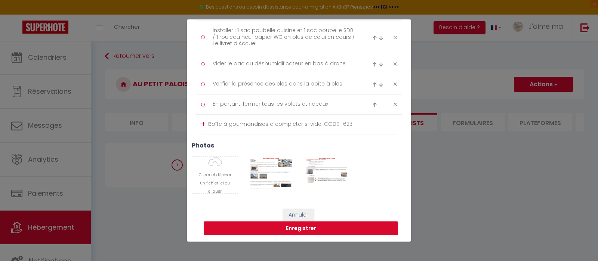
click at [203, 122] on div "+" at bounding box center [203, 124] width 4 height 12
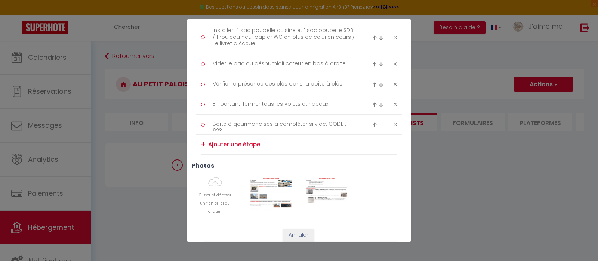
click at [376, 123] on img at bounding box center [374, 125] width 5 height 5
click at [375, 105] on img at bounding box center [374, 104] width 5 height 5
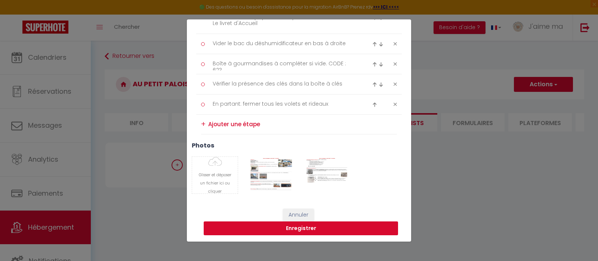
click at [319, 230] on button "Enregistrer" at bounding box center [301, 229] width 194 height 14
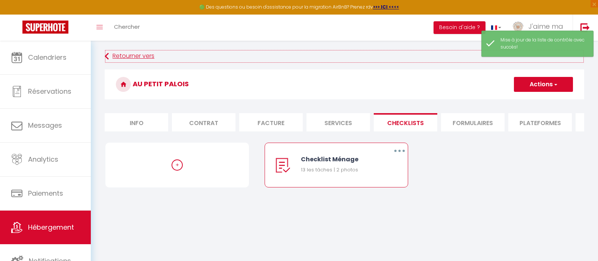
click at [123, 55] on link "Retourner vers" at bounding box center [344, 56] width 479 height 13
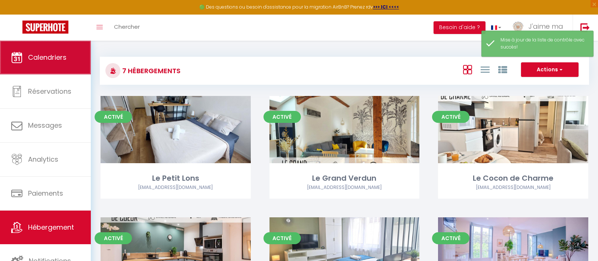
click at [21, 55] on icon at bounding box center [16, 57] width 11 height 11
